Goal: Find specific page/section: Find specific page/section

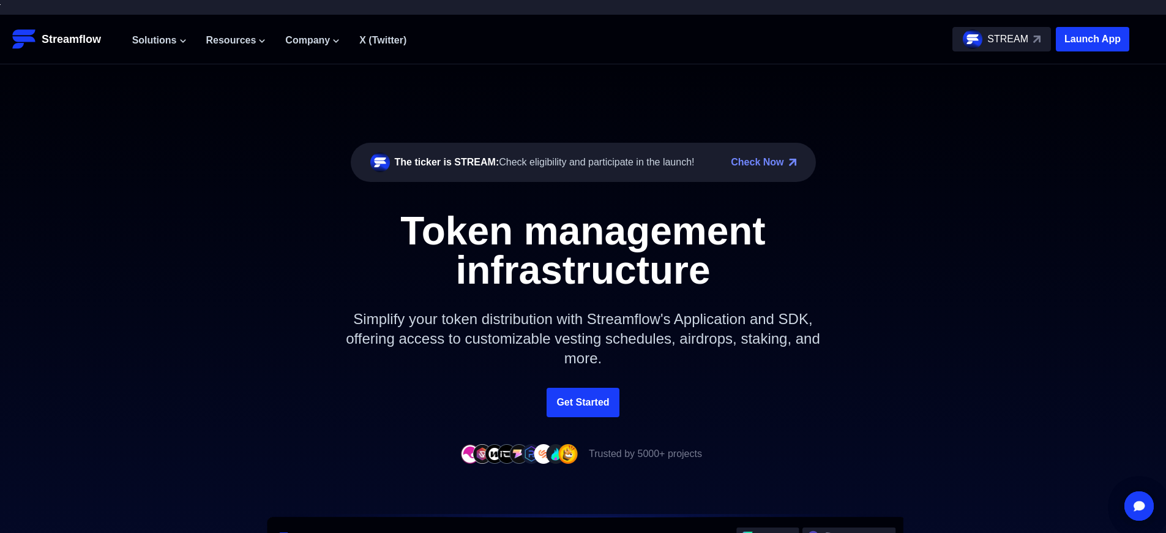
click at [1093, 39] on p "Launch App" at bounding box center [1092, 39] width 73 height 24
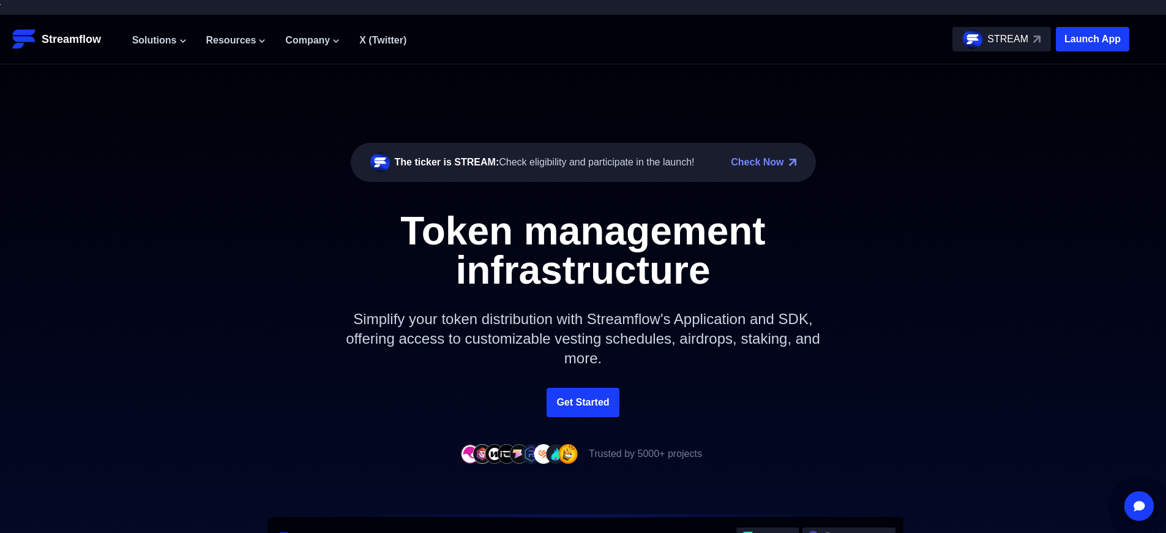
scroll to position [3862, 0]
click at [1093, 39] on p "Launch App" at bounding box center [1092, 39] width 73 height 24
